Goal: Task Accomplishment & Management: Use online tool/utility

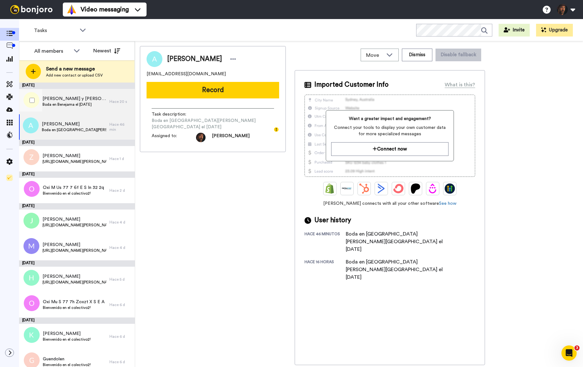
click at [73, 98] on span "[PERSON_NAME] y [PERSON_NAME]" at bounding box center [75, 98] width 64 height 6
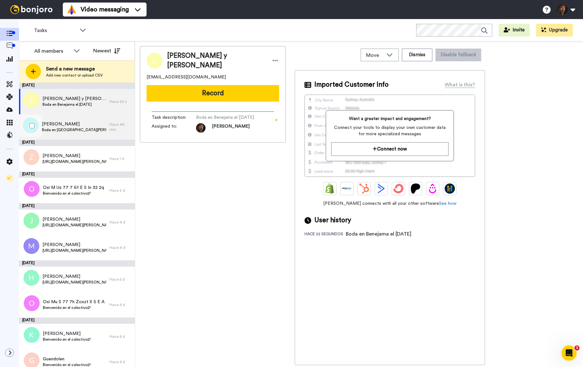
click at [78, 129] on span "Boda en [GEOGRAPHIC_DATA][PERSON_NAME][GEOGRAPHIC_DATA] el [DATE]" at bounding box center [74, 129] width 64 height 5
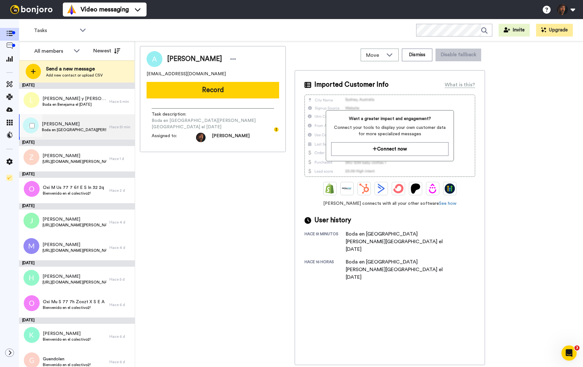
click at [80, 127] on span "[PERSON_NAME]" at bounding box center [74, 124] width 64 height 6
click at [234, 91] on button "Record" at bounding box center [213, 90] width 133 height 16
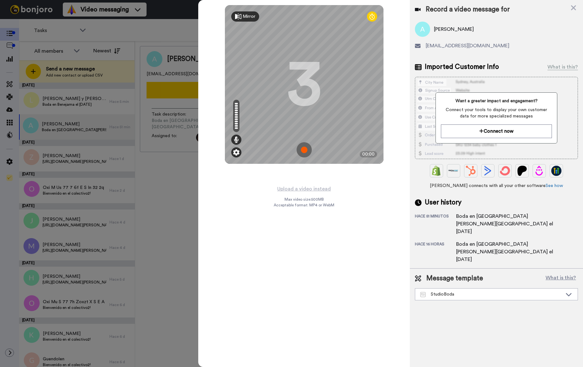
click at [235, 154] on img at bounding box center [236, 152] width 6 height 6
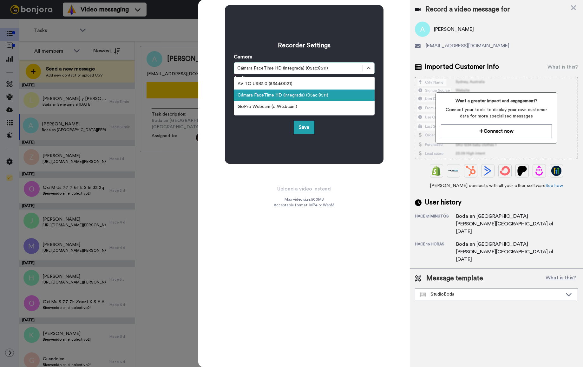
click at [305, 68] on div "Cámara FaceTime HD (integrada) (05ac:8511)" at bounding box center [298, 68] width 122 height 6
click at [307, 95] on div "Cámara FaceTime HD (integrada) (05ac:8511)" at bounding box center [304, 94] width 141 height 11
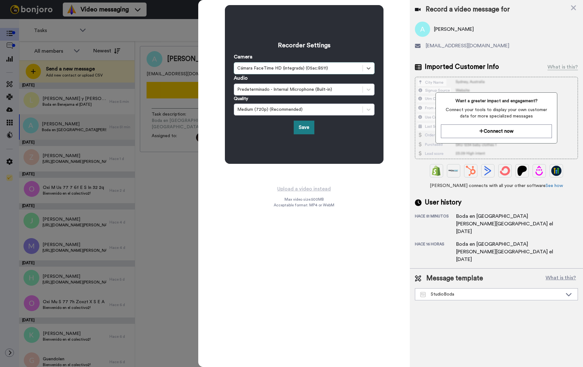
click at [306, 129] on button "Save" at bounding box center [304, 128] width 21 height 14
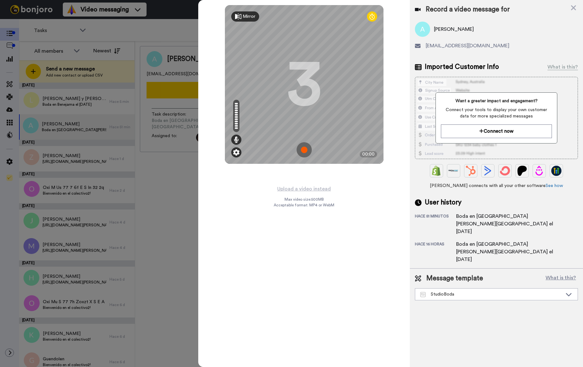
click at [233, 152] on img at bounding box center [236, 152] width 6 height 6
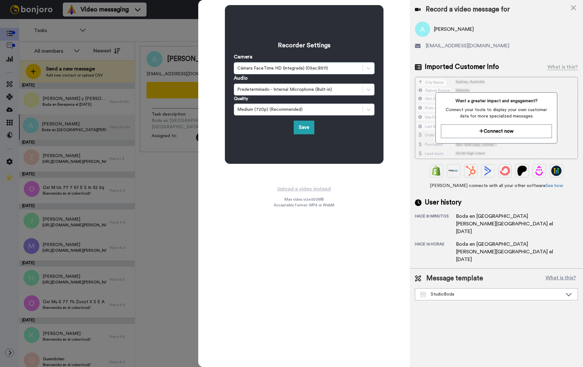
click at [258, 71] on div "Cámara FaceTime HD (integrada) (05ac:8511)" at bounding box center [298, 68] width 122 height 6
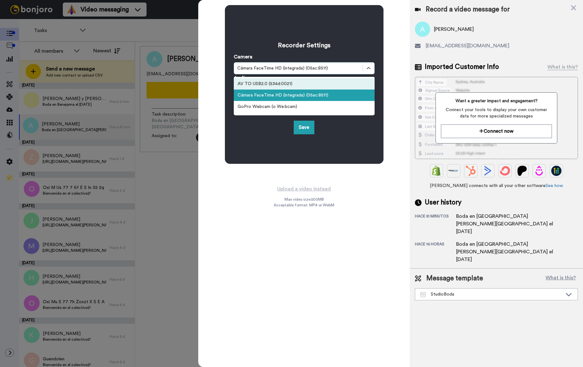
click at [259, 86] on div "AV TO USB2.0 (534d:0021)" at bounding box center [304, 83] width 141 height 11
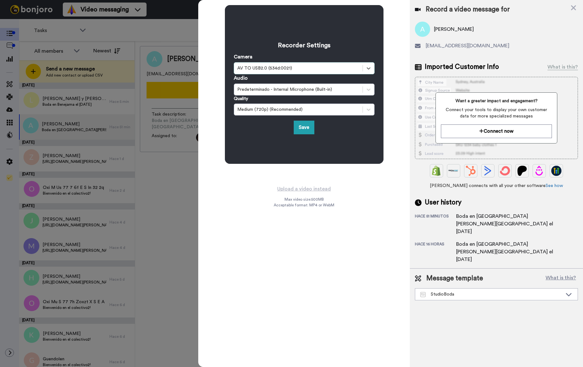
click at [266, 71] on div "AV TO USB2.0 (534d:0021)" at bounding box center [298, 68] width 128 height 8
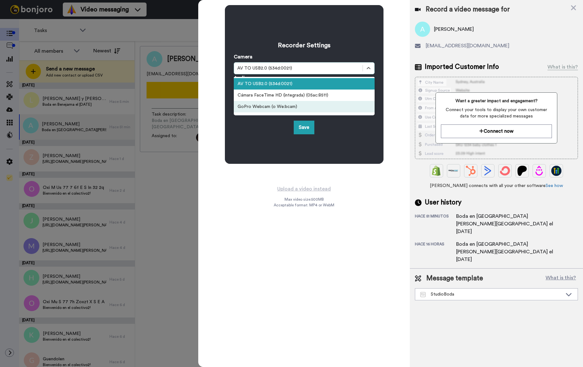
click at [265, 108] on div "GoPro Webcam (o We:bcam)" at bounding box center [304, 106] width 141 height 11
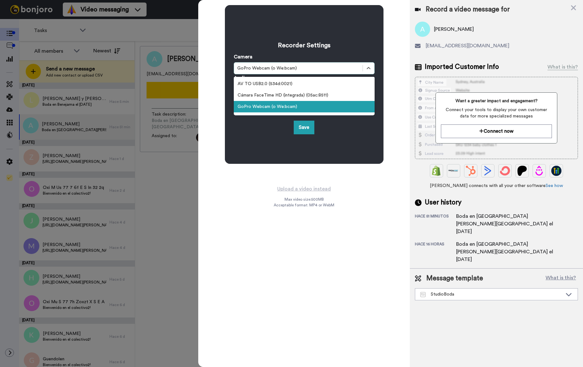
click at [270, 69] on div "GoPro Webcam (o We:bcam)" at bounding box center [298, 68] width 122 height 6
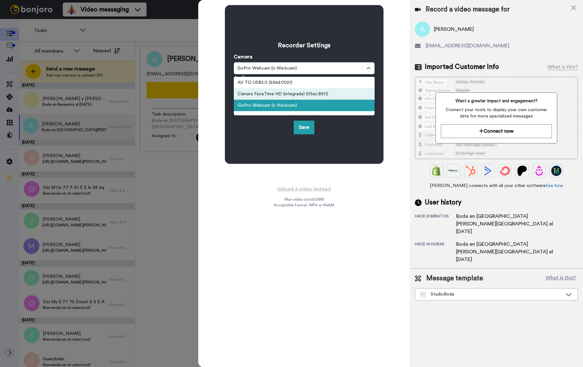
click at [266, 91] on div "Cámara FaceTime HD (integrada) (05ac:8511)" at bounding box center [304, 93] width 141 height 11
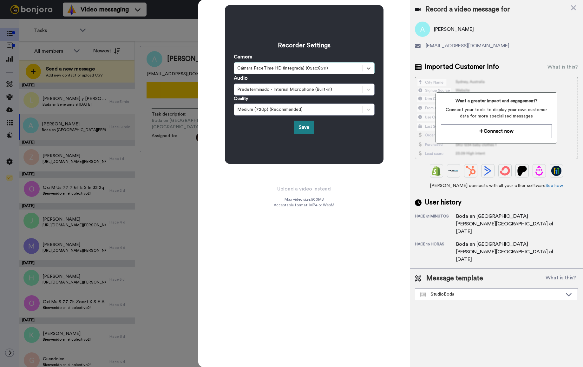
click at [303, 125] on button "Save" at bounding box center [304, 128] width 21 height 14
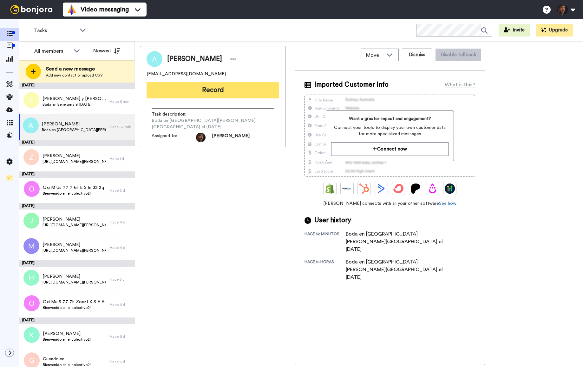
click at [201, 88] on button "Record" at bounding box center [213, 90] width 133 height 16
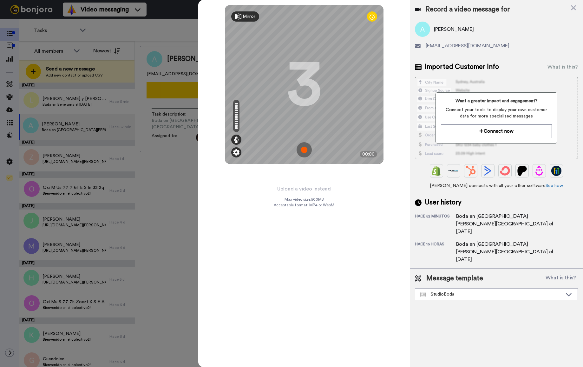
click at [235, 152] on img at bounding box center [236, 152] width 6 height 6
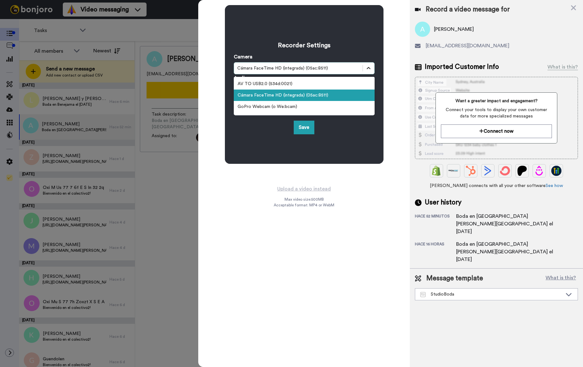
click at [366, 65] on icon at bounding box center [368, 68] width 6 height 6
click at [331, 83] on div "AV TO USB2.0 (534d:0021)" at bounding box center [304, 83] width 141 height 11
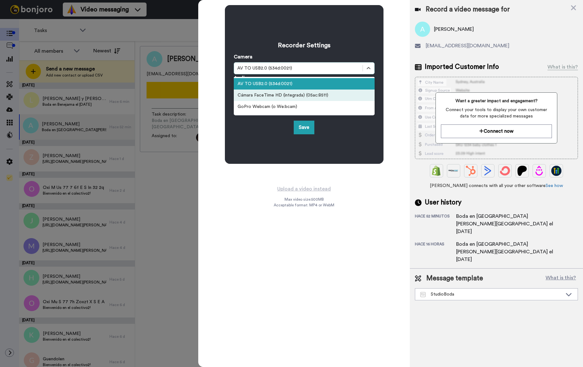
click at [338, 96] on div "Cámara FaceTime HD (integrada) (05ac:8511)" at bounding box center [304, 94] width 141 height 11
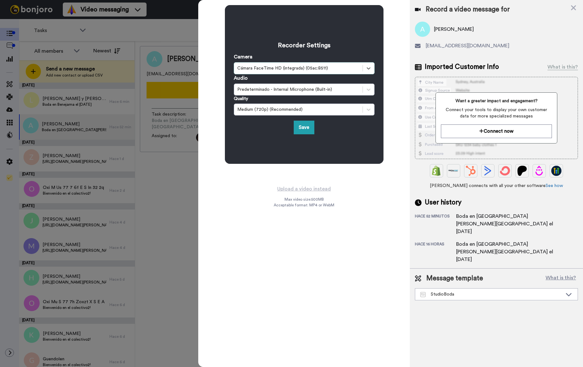
click at [252, 208] on div "Recorder Settings Camera option Cámara FaceTime HD (integrada) (05ac:8511), sel…" at bounding box center [304, 183] width 212 height 367
click at [395, 13] on div "Recorder Settings Camera option Cámara FaceTime HD (integrada) (05ac:8511), sel…" at bounding box center [304, 92] width 212 height 185
click at [302, 131] on button "Save" at bounding box center [304, 128] width 21 height 14
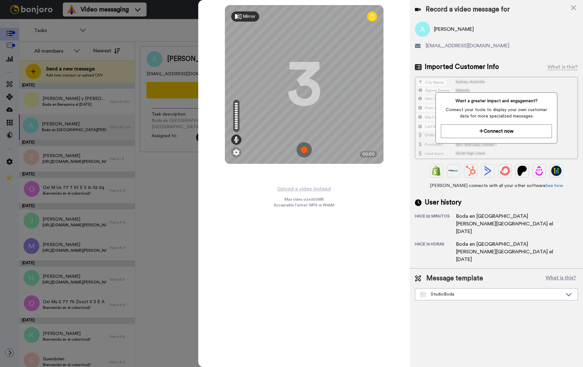
click at [573, 9] on icon at bounding box center [573, 7] width 5 height 5
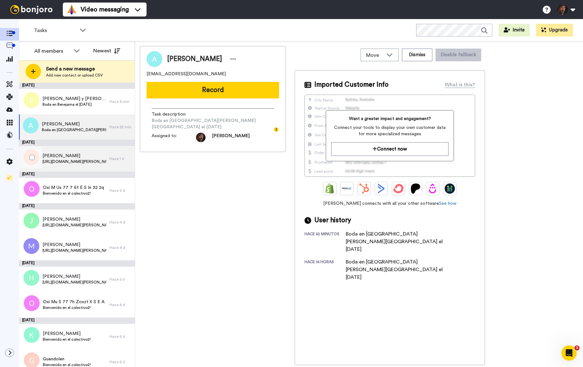
click at [76, 155] on span "[PERSON_NAME]" at bounding box center [75, 156] width 64 height 6
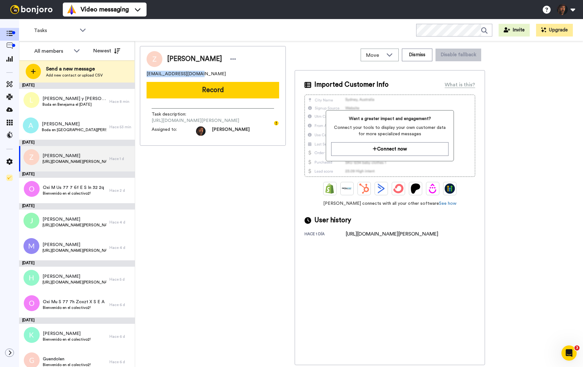
drag, startPoint x: 197, startPoint y: 75, endPoint x: 146, endPoint y: 75, distance: 51.1
click at [146, 75] on div "Zaida zaidakiko97@gmail.com Record Task description : https://fotografos-de-bod…" at bounding box center [213, 96] width 146 height 100
copy span "zaidakiko97@gmail.com"
click at [86, 102] on span "Boda en Benejama el 2026-06-13" at bounding box center [75, 104] width 64 height 5
